Goal: Task Accomplishment & Management: Complete application form

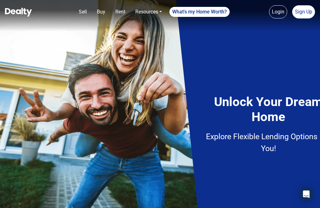
click at [313, 13] on link "Sign Up" at bounding box center [303, 11] width 23 height 13
click at [312, 26] on nav "Sell Buy Rent Resources Loan Calculator Loan Options Find an agent What's my Ho…" at bounding box center [160, 15] width 320 height 31
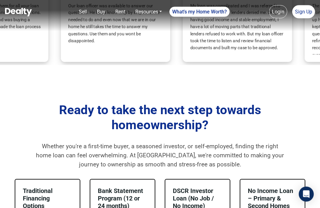
scroll to position [255, 0]
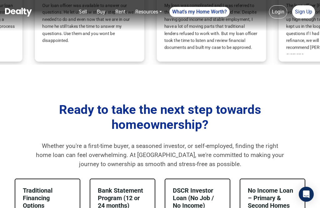
click at [261, 61] on div "T [PERSON_NAME] R My loan was complicated and I was referred to them after two …" at bounding box center [211, 17] width 109 height 87
click at [306, 13] on link "Sign Up" at bounding box center [303, 11] width 23 height 13
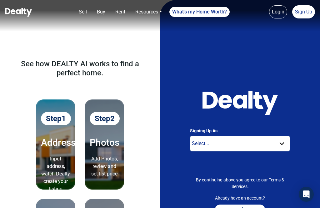
click at [307, 8] on link "Sign Up" at bounding box center [303, 11] width 23 height 13
click at [308, 70] on div "Signing Up As Select... Buyer For Sale By Owner Real Estate Agent By continuing…" at bounding box center [240, 155] width 160 height 310
